Goal: Information Seeking & Learning: Learn about a topic

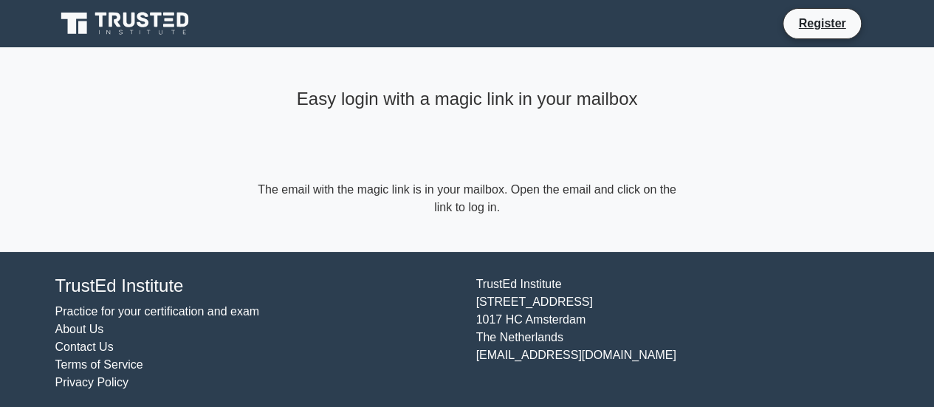
click at [128, 27] on icon at bounding box center [126, 24] width 142 height 28
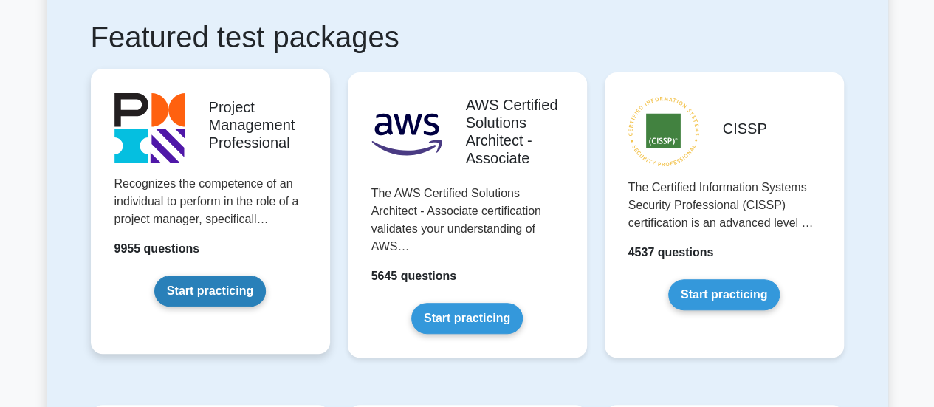
scroll to position [295, 0]
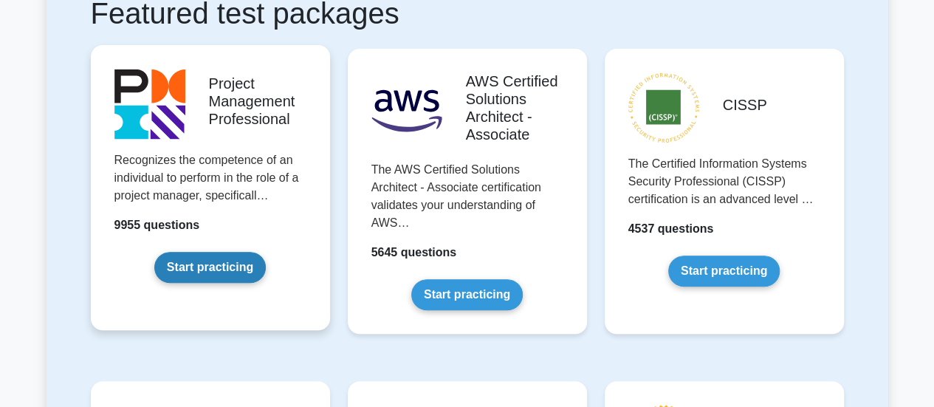
click at [221, 252] on link "Start practicing" at bounding box center [210, 267] width 112 height 31
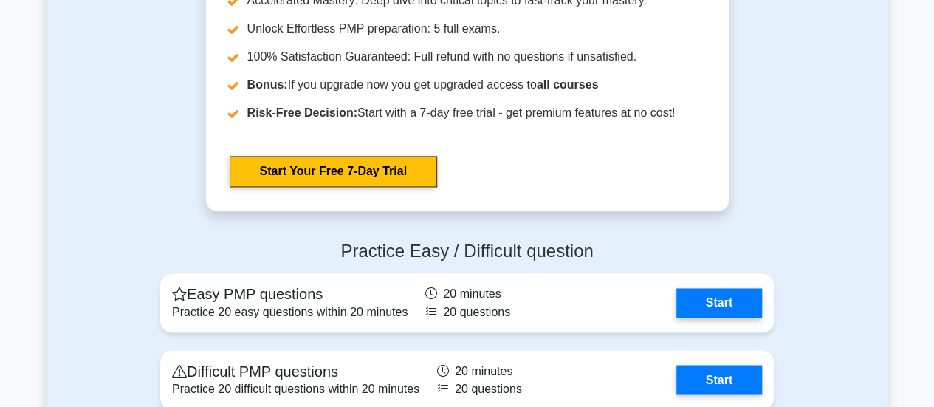
scroll to position [3971, 0]
